Goal: Information Seeking & Learning: Learn about a topic

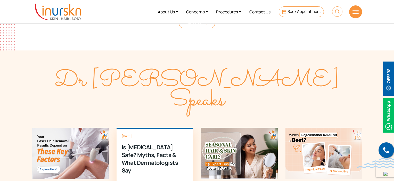
scroll to position [1309, 0]
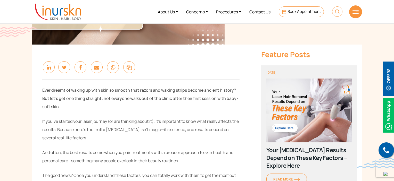
scroll to position [129, 0]
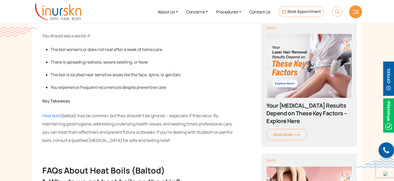
scroll to position [882, 0]
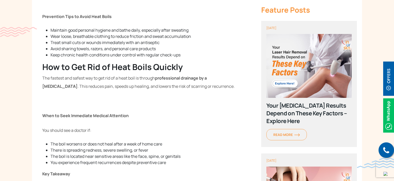
scroll to position [645, 0]
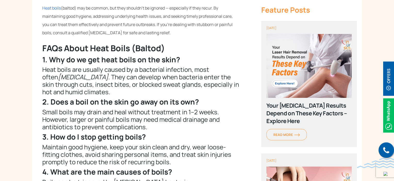
scroll to position [973, 0]
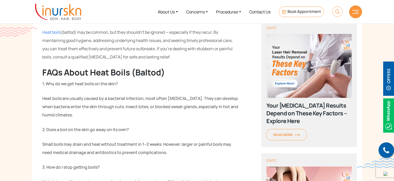
scroll to position [824, 0]
click at [56, 30] on span "Heat boils" at bounding box center [51, 33] width 19 height 6
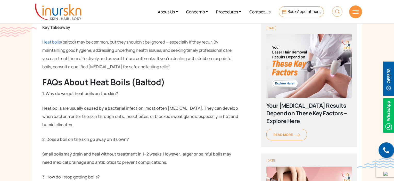
scroll to position [788, 0]
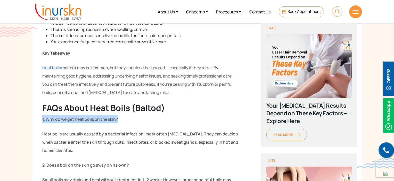
drag, startPoint x: 117, startPoint y: 117, endPoint x: 40, endPoint y: 117, distance: 77.1
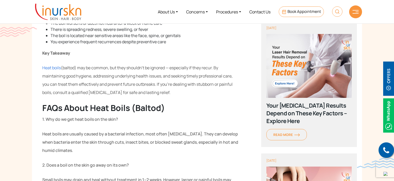
scroll to position [840, 0]
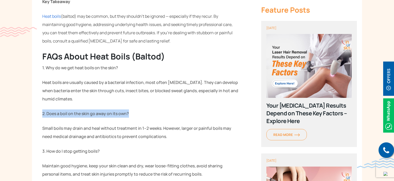
drag, startPoint x: 130, startPoint y: 109, endPoint x: 30, endPoint y: 110, distance: 99.6
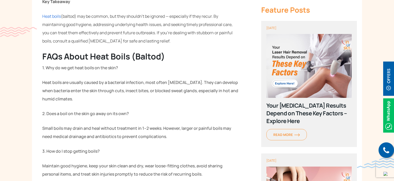
click at [53, 101] on p "Heat boils are usually caused by a bacterial infection, most often [MEDICAL_DAT…" at bounding box center [140, 90] width 197 height 25
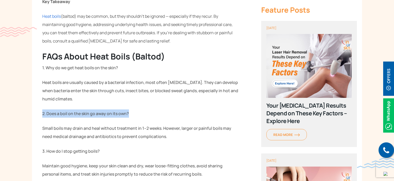
drag, startPoint x: 40, startPoint y: 109, endPoint x: 151, endPoint y: 114, distance: 111.3
click at [151, 111] on p "2. Does a boil on the skin go away on its own?" at bounding box center [140, 114] width 197 height 8
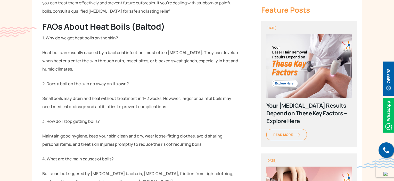
scroll to position [891, 0]
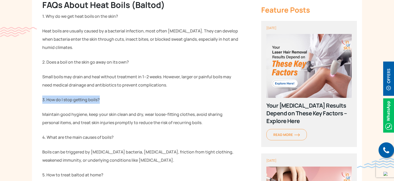
drag, startPoint x: 106, startPoint y: 98, endPoint x: 43, endPoint y: 96, distance: 63.0
click at [43, 96] on p "3. How do I stop getting boils?" at bounding box center [140, 100] width 197 height 8
click at [62, 97] on p "3. How do I stop getting boils?" at bounding box center [140, 100] width 197 height 8
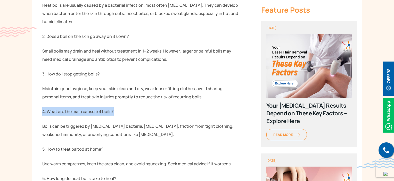
drag, startPoint x: 117, startPoint y: 108, endPoint x: 32, endPoint y: 110, distance: 84.4
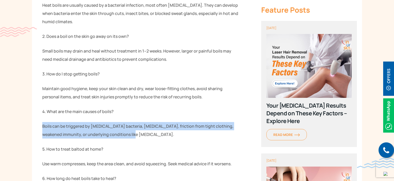
drag, startPoint x: 42, startPoint y: 125, endPoint x: 138, endPoint y: 131, distance: 96.1
click at [138, 130] on p "Boils can be triggered by [MEDICAL_DATA] bacteria, [MEDICAL_DATA], friction fro…" at bounding box center [140, 130] width 197 height 17
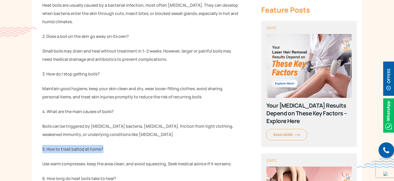
drag, startPoint x: 104, startPoint y: 147, endPoint x: 37, endPoint y: 150, distance: 66.4
click at [52, 145] on p "5. How to treat baltod at home?" at bounding box center [140, 149] width 197 height 8
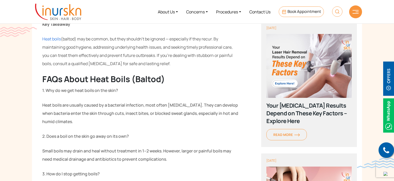
scroll to position [814, 0]
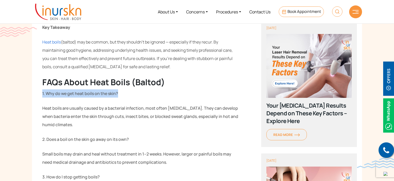
drag, startPoint x: 123, startPoint y: 90, endPoint x: 37, endPoint y: 88, distance: 85.4
click at [44, 91] on p "1. Why do we get heat boils on the skin?" at bounding box center [140, 94] width 197 height 8
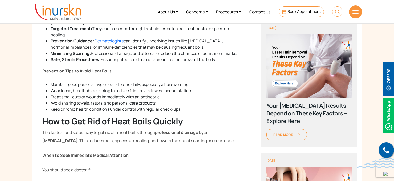
scroll to position [782, 0]
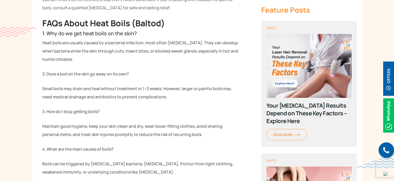
scroll to position [885, 0]
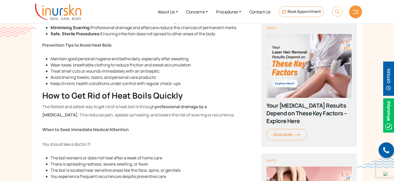
scroll to position [782, 0]
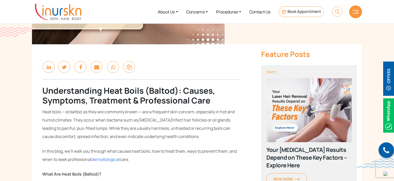
scroll to position [103, 0]
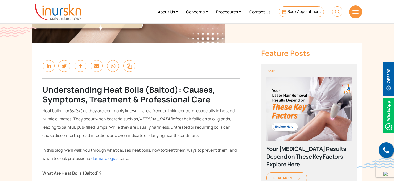
scroll to position [129, 0]
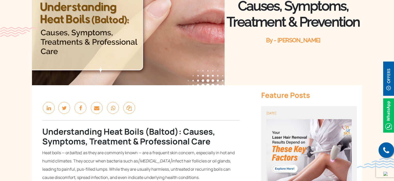
scroll to position [57, 0]
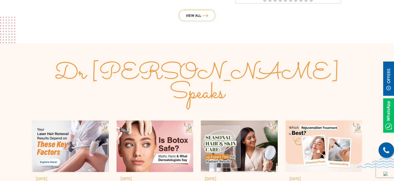
scroll to position [1419, 0]
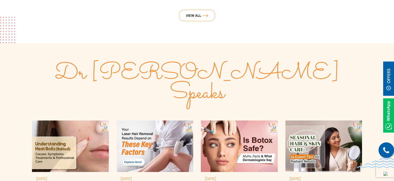
scroll to position [1367, 0]
